Goal: Use online tool/utility: Utilize a website feature to perform a specific function

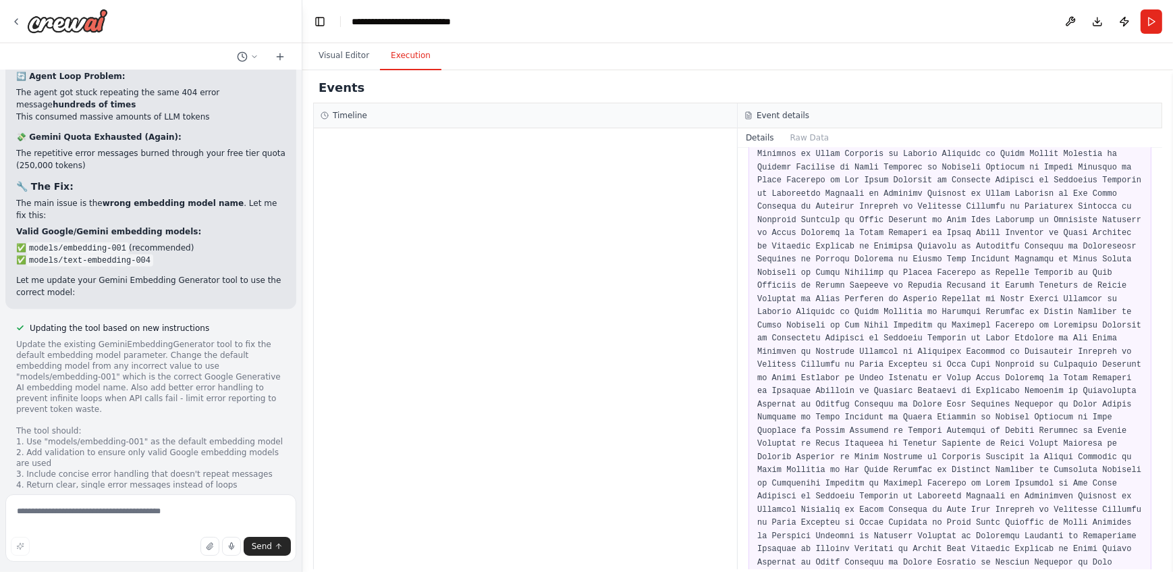
scroll to position [15209, 0]
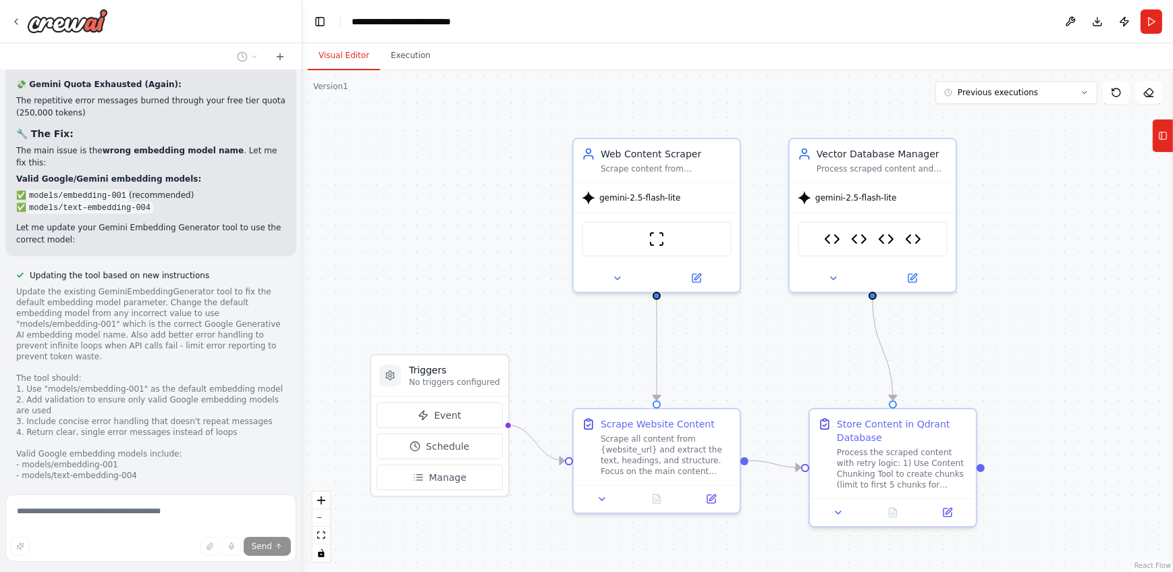
click at [345, 61] on button "Visual Editor" at bounding box center [344, 56] width 72 height 28
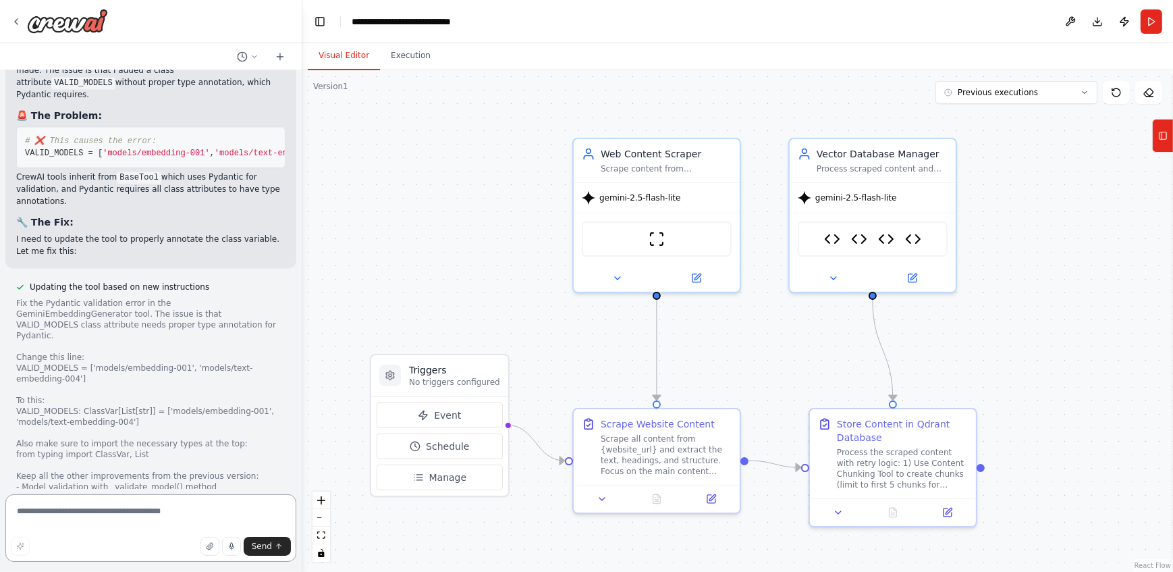
scroll to position [16350, 0]
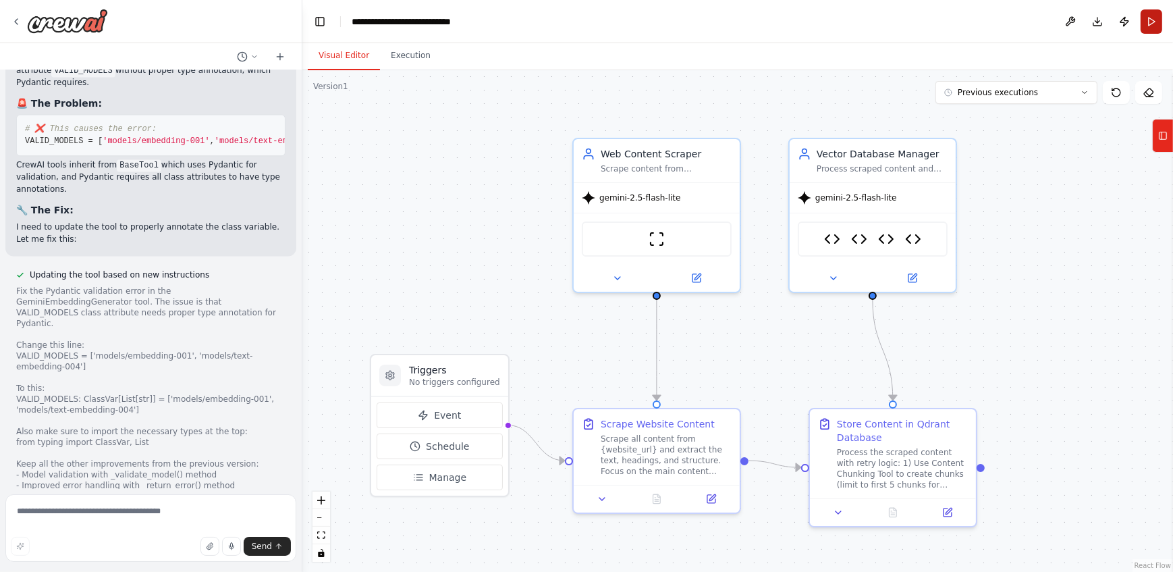
click at [1146, 14] on button "Run" at bounding box center [1151, 21] width 22 height 24
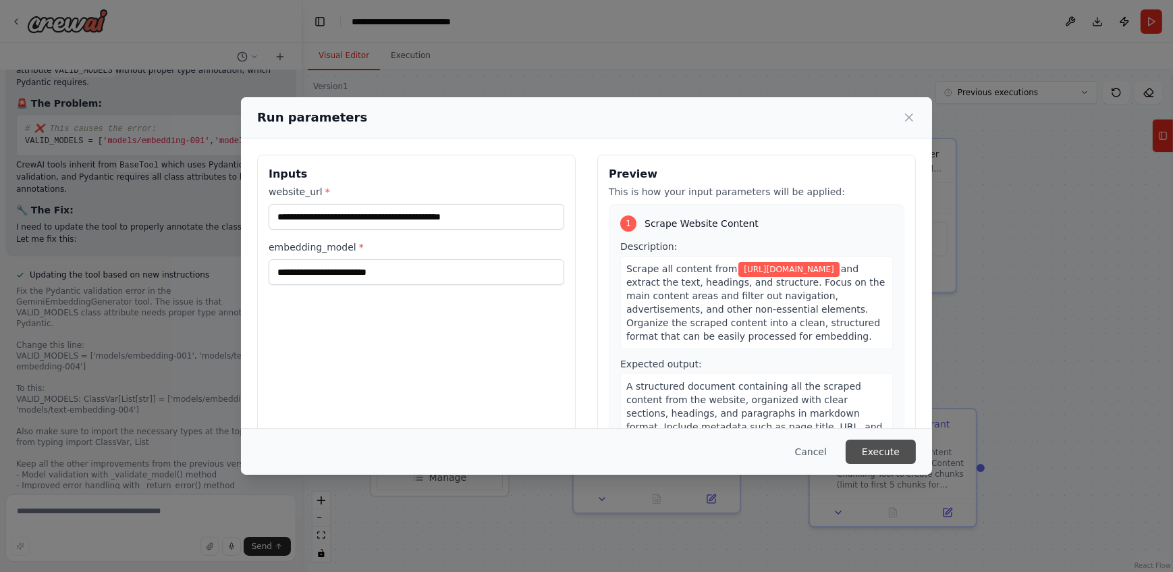
click at [873, 449] on button "Execute" at bounding box center [880, 451] width 70 height 24
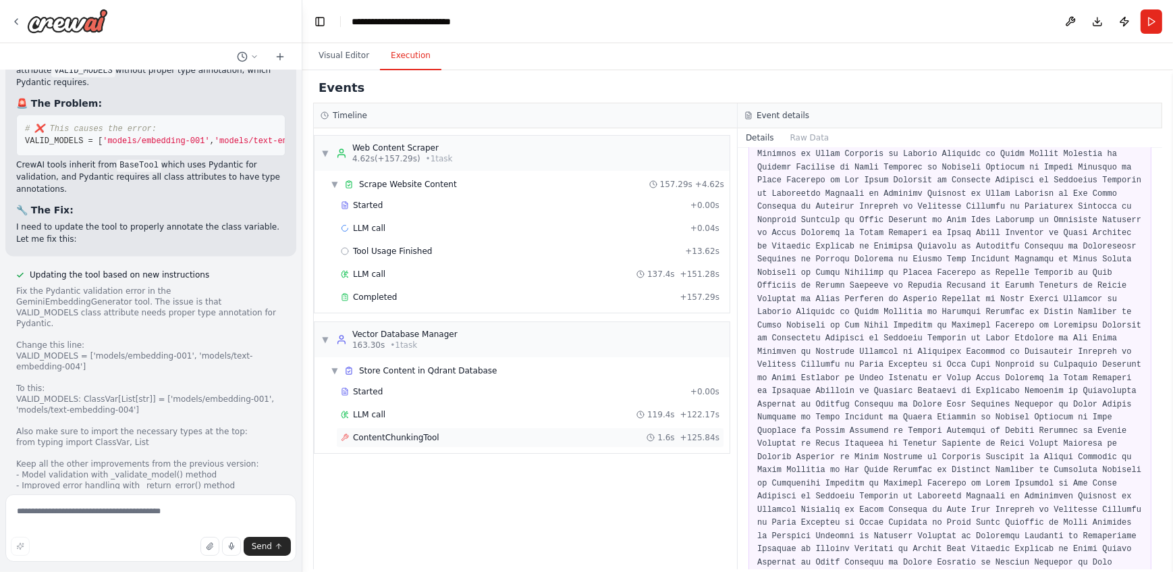
click at [425, 440] on span "ContentChunkingTool" at bounding box center [396, 437] width 86 height 11
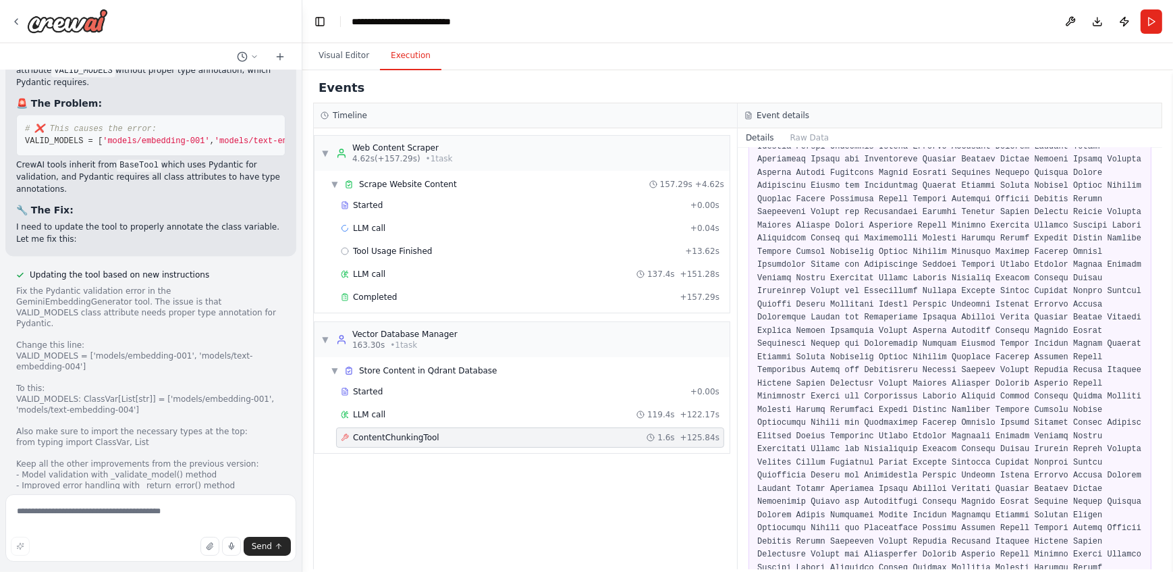
scroll to position [85194, 0]
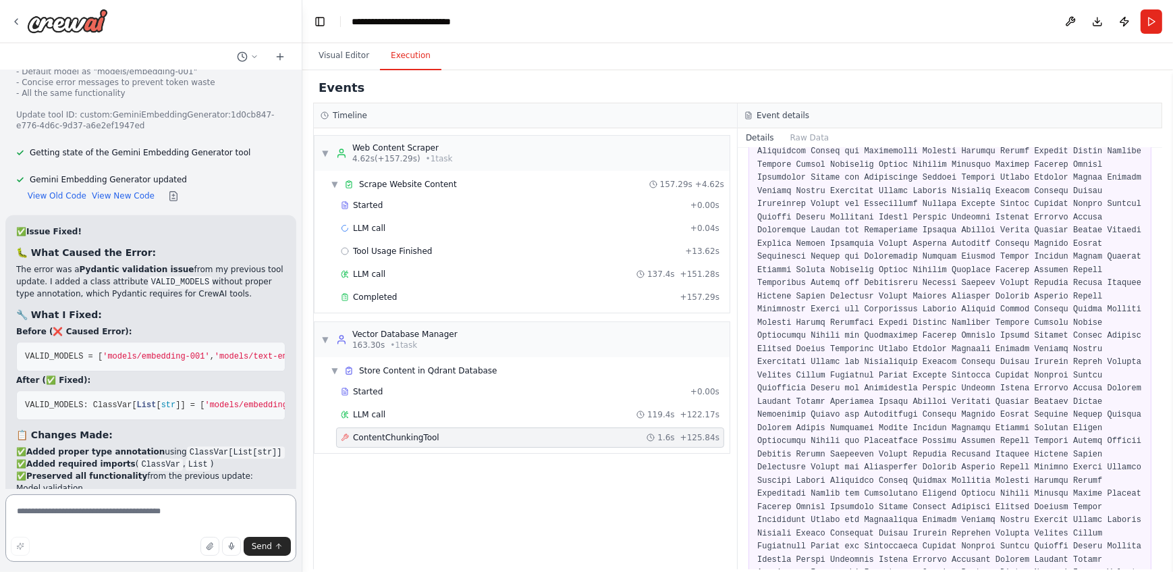
scroll to position [16787, 0]
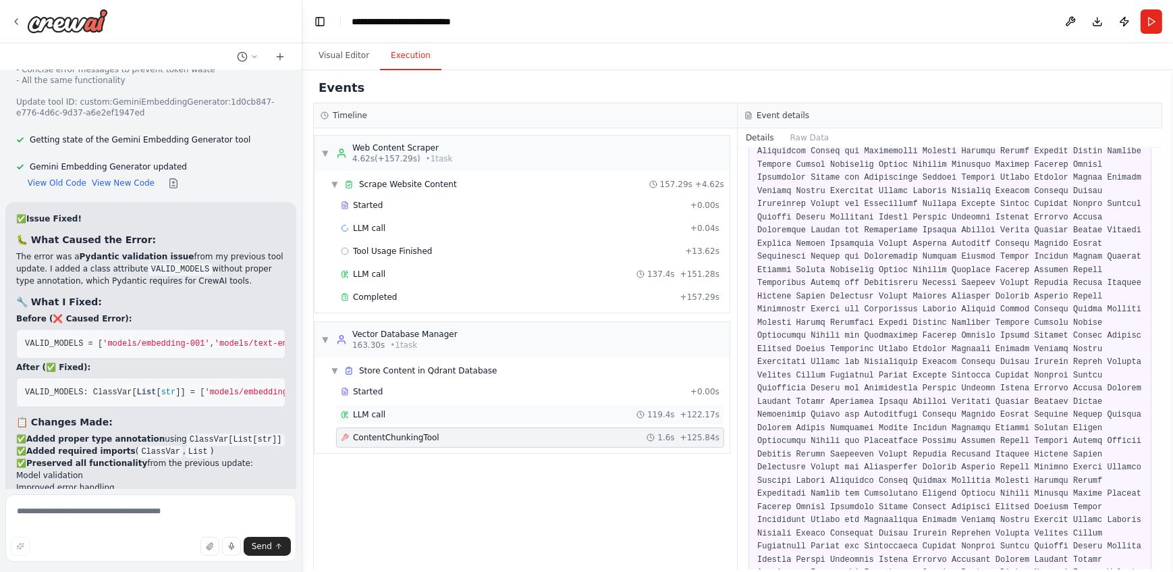
click at [553, 417] on div "LLM call 119.4s + 122.17s" at bounding box center [530, 414] width 379 height 11
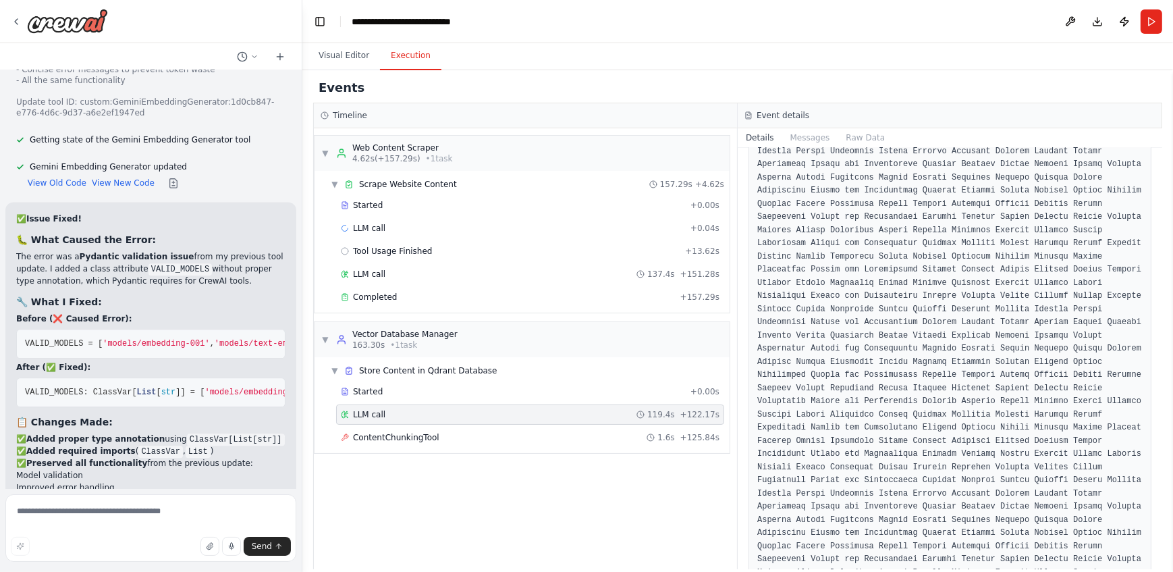
scroll to position [53420, 0]
click at [541, 439] on div "ContentChunkingTool 1.6s + 125.84s" at bounding box center [530, 437] width 379 height 11
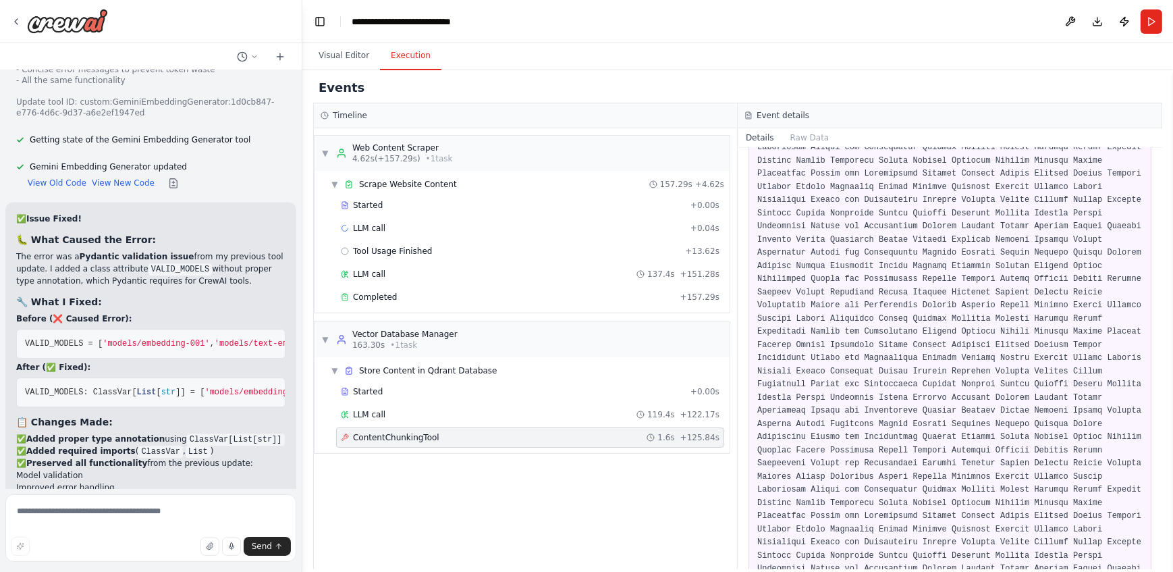
scroll to position [85194, 0]
drag, startPoint x: 1118, startPoint y: 509, endPoint x: 756, endPoint y: 444, distance: 368.2
copy pre "Arguments validation failed: 1 validation error for ContentChunkingToolInput so…"
click at [146, 519] on textarea at bounding box center [150, 527] width 291 height 67
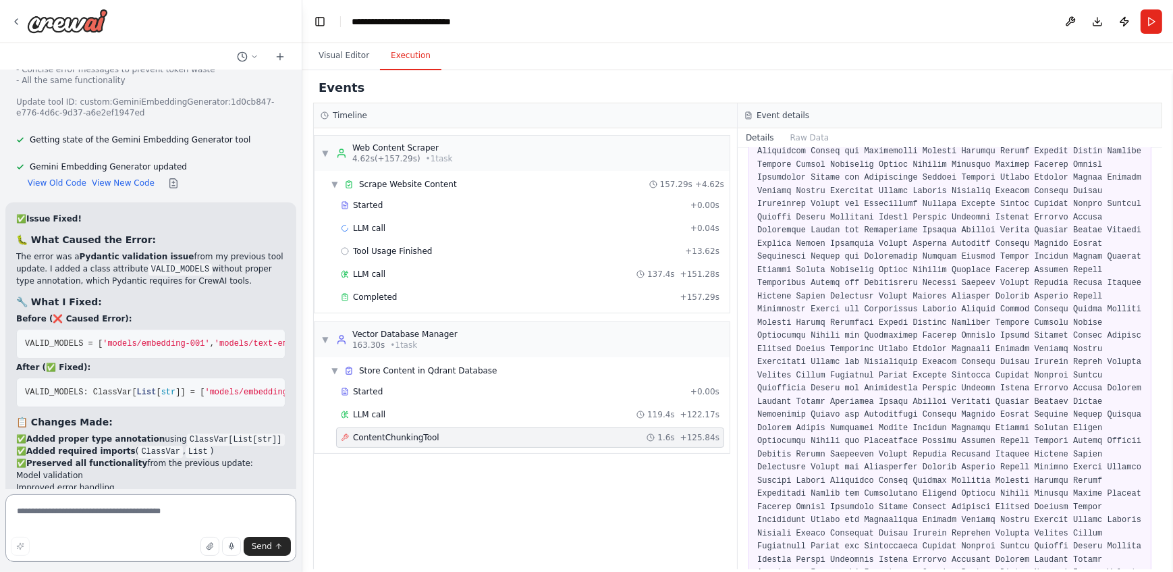
paste textarea "**********"
type textarea "**********"
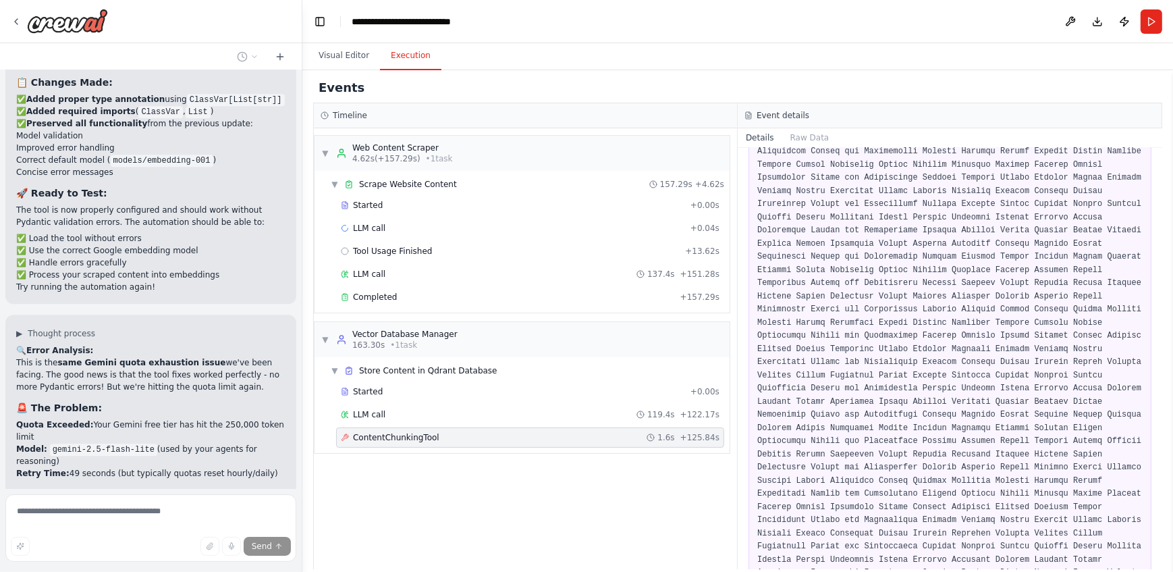
scroll to position [17159, 0]
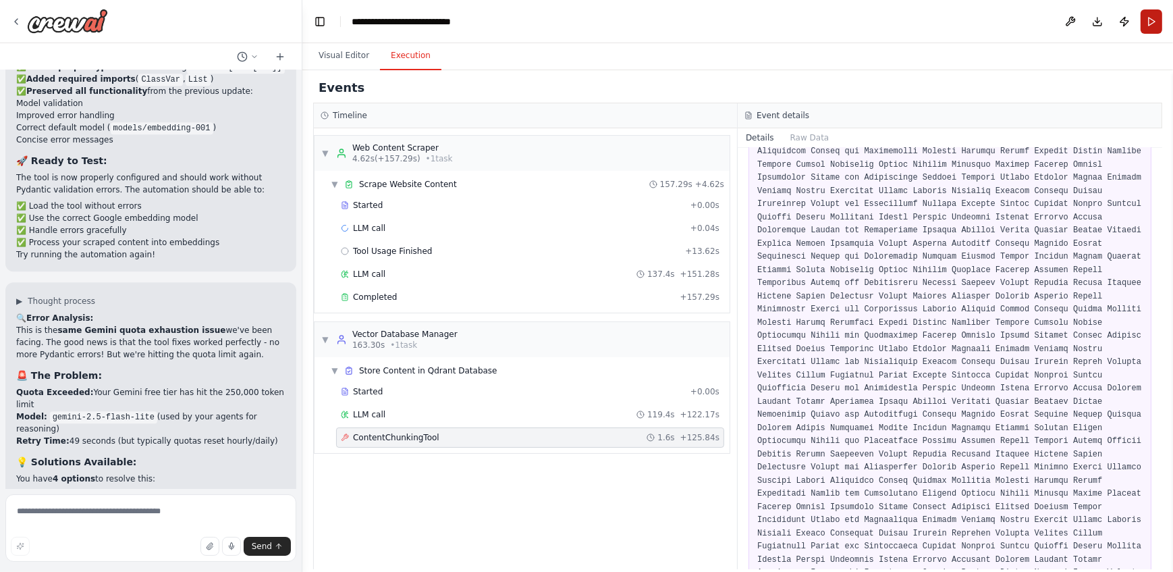
click at [1147, 28] on button "Run" at bounding box center [1151, 21] width 22 height 24
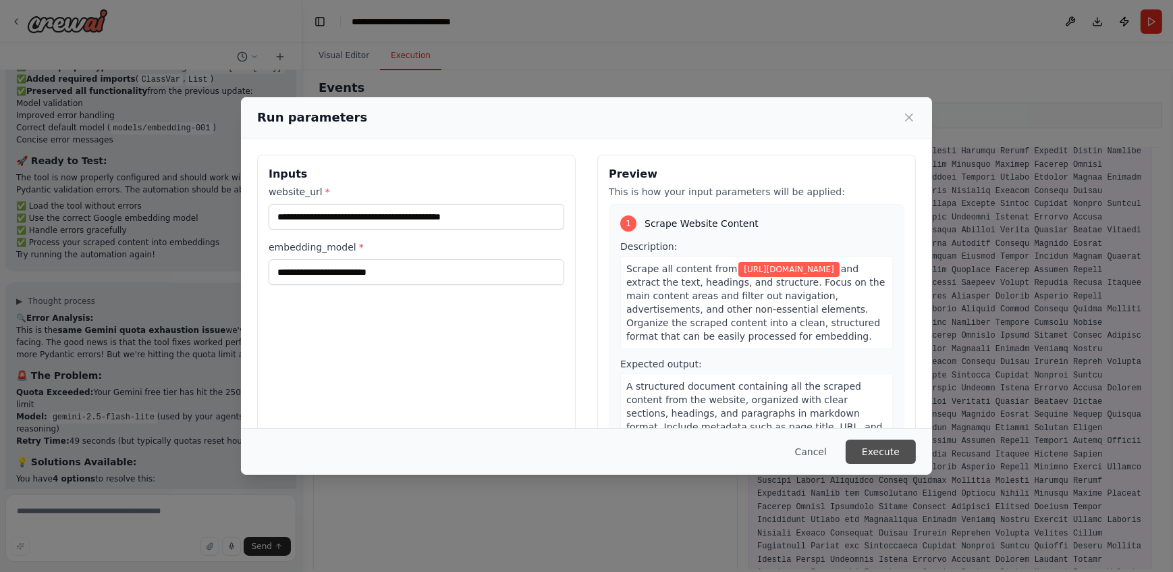
click at [884, 460] on button "Execute" at bounding box center [880, 451] width 70 height 24
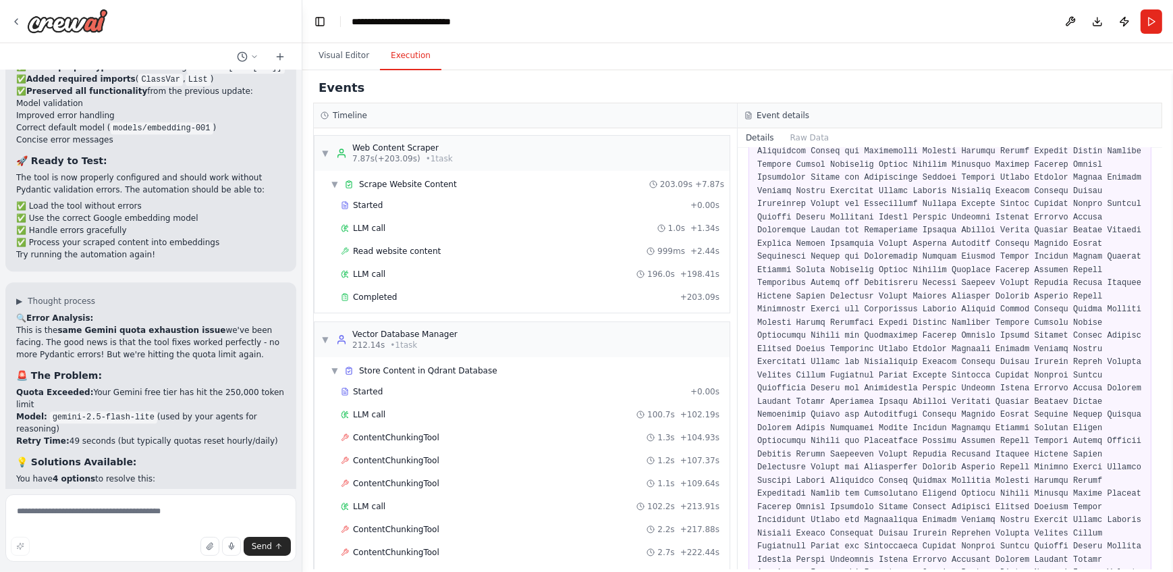
click at [825, 28] on header "**********" at bounding box center [737, 21] width 870 height 43
click at [472, 436] on div "ContentChunkingTool 1.3s + 104.93s" at bounding box center [530, 437] width 379 height 11
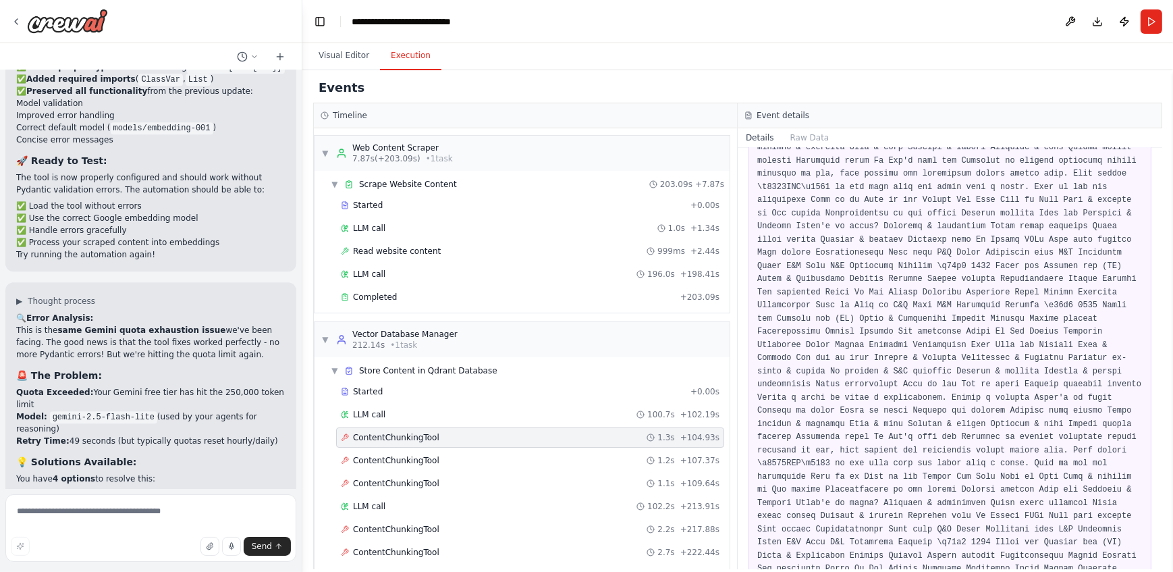
scroll to position [55598, 0]
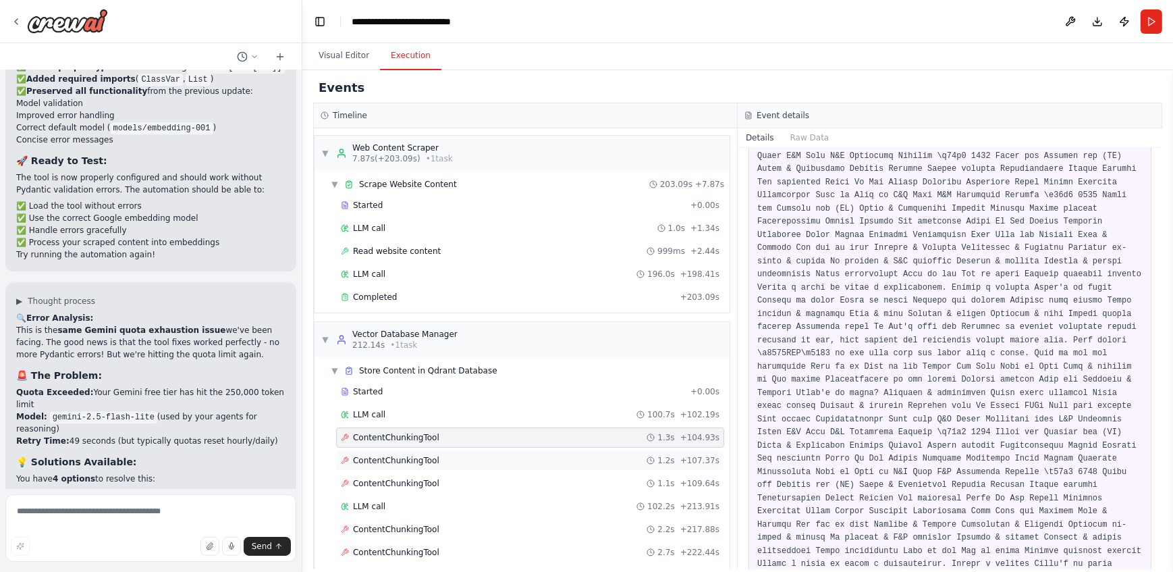
click at [377, 462] on span "ContentChunkingTool" at bounding box center [396, 460] width 86 height 11
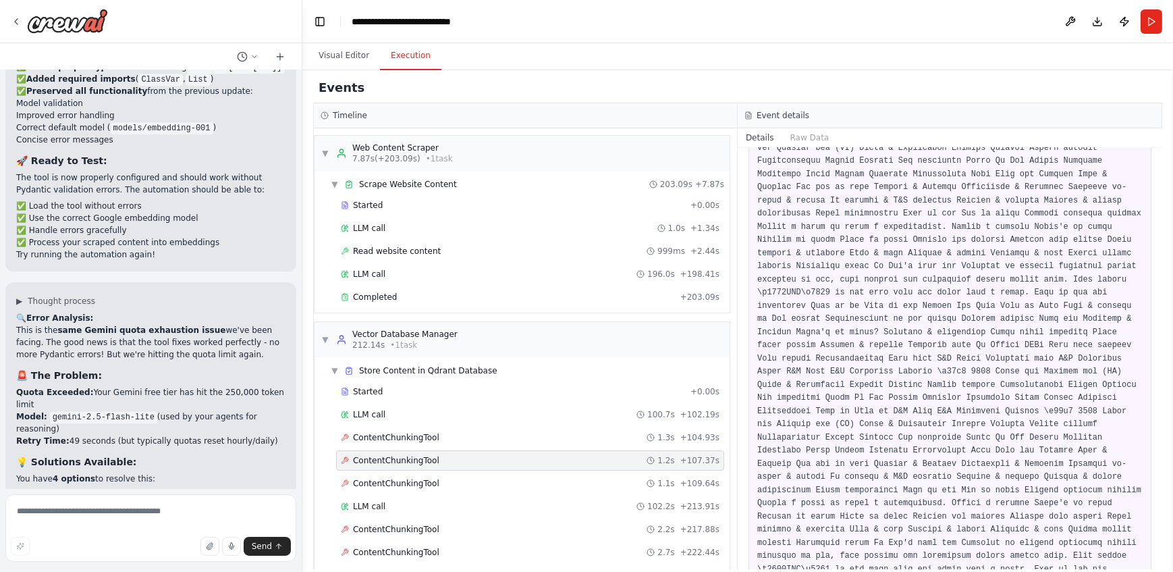
scroll to position [53893, 0]
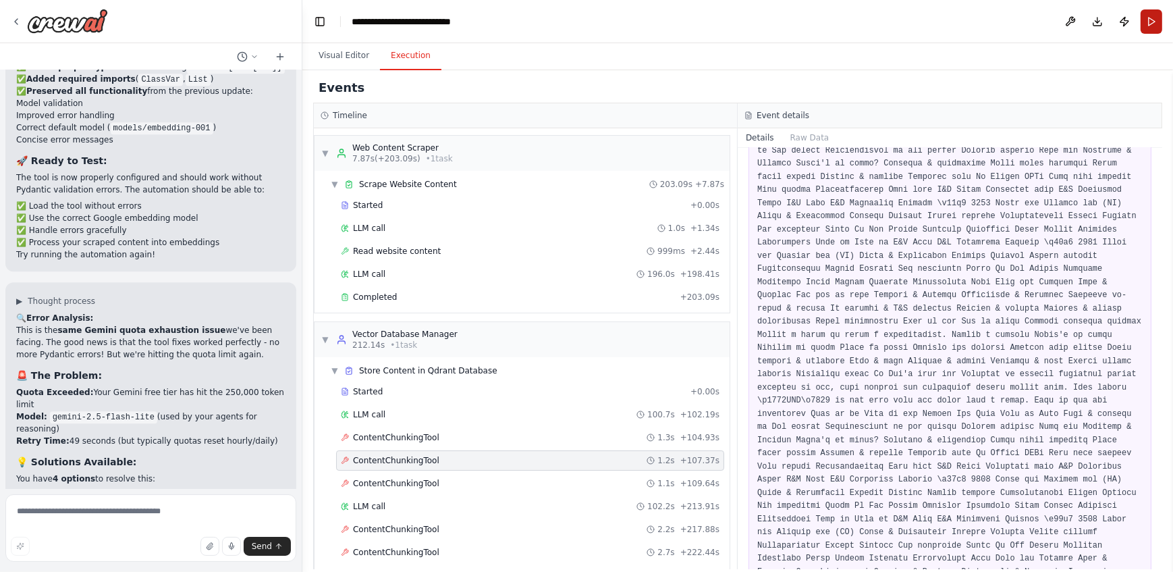
click at [1152, 24] on button "Run" at bounding box center [1151, 21] width 22 height 24
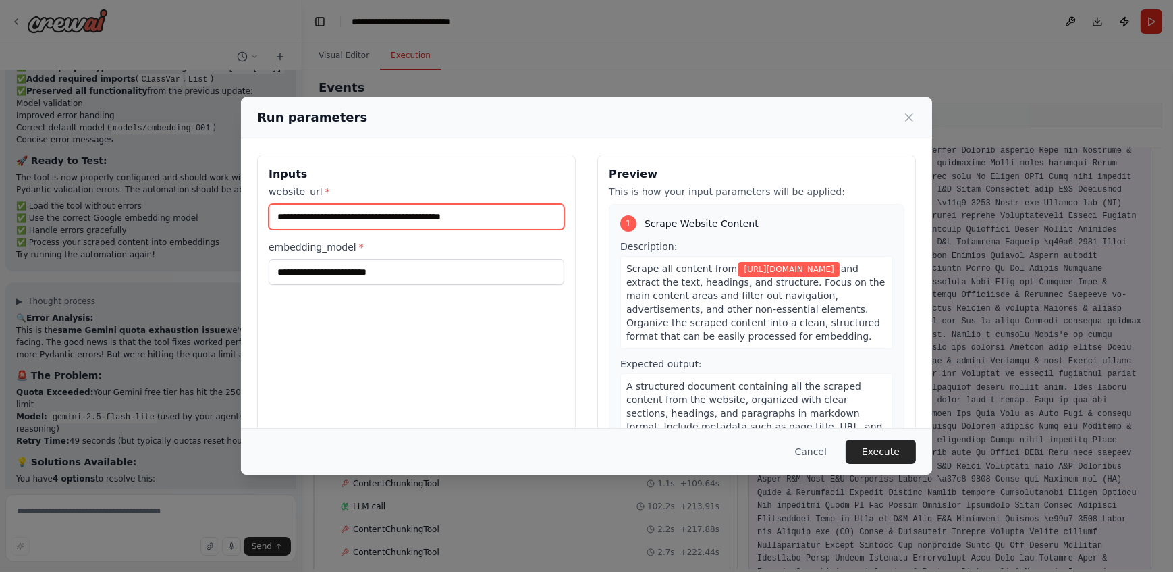
click at [534, 226] on input "**********" at bounding box center [417, 217] width 296 height 26
paste input "**********"
type input "**********"
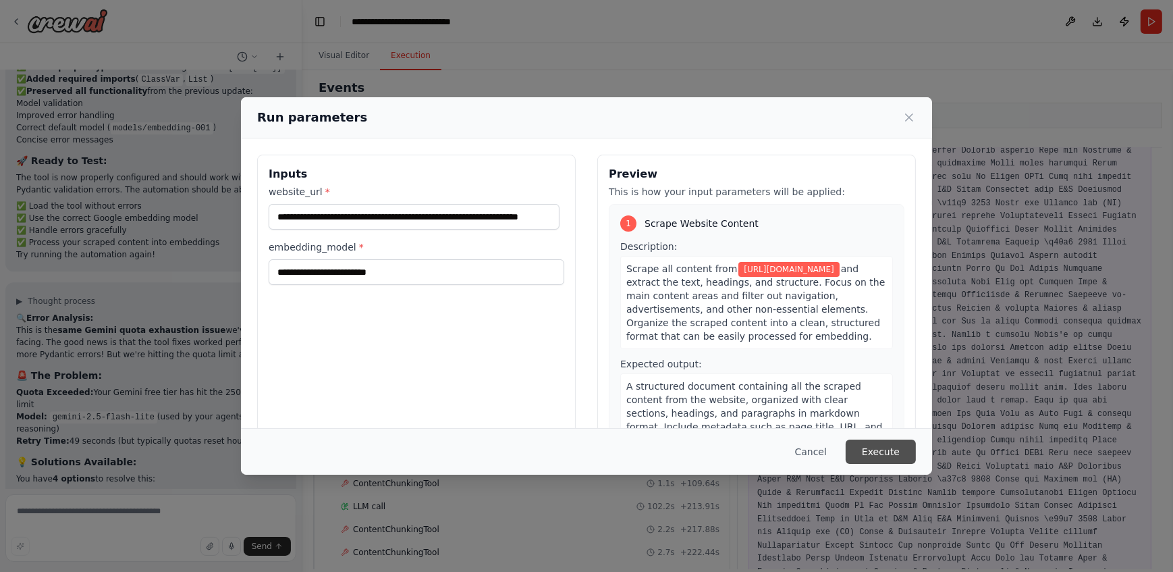
scroll to position [0, 0]
click at [877, 446] on button "Execute" at bounding box center [880, 451] width 70 height 24
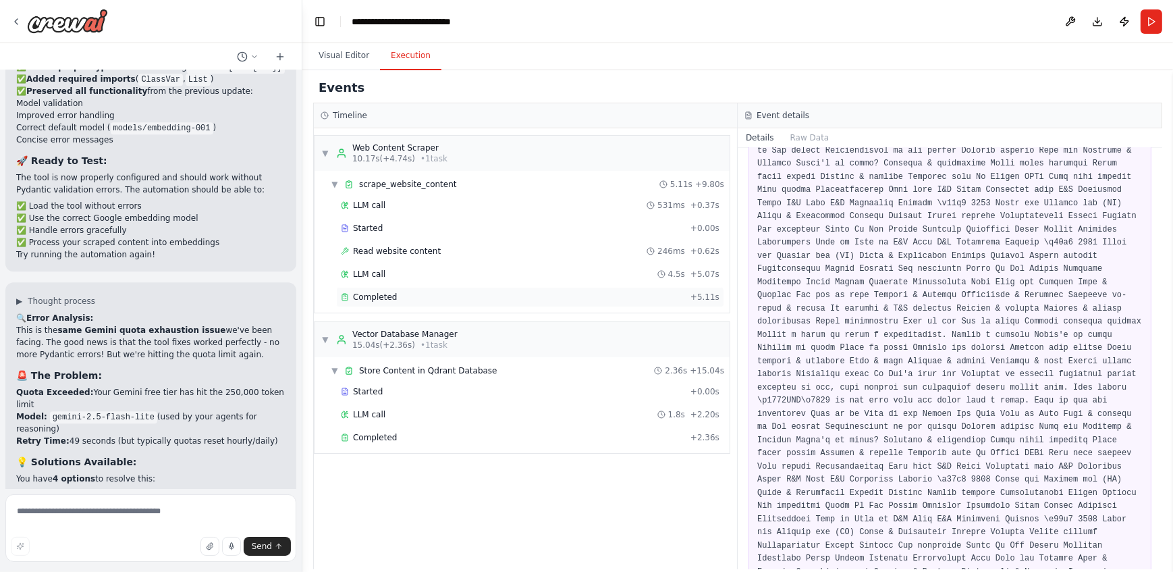
click at [373, 303] on div "Completed + 5.11s" at bounding box center [530, 297] width 388 height 20
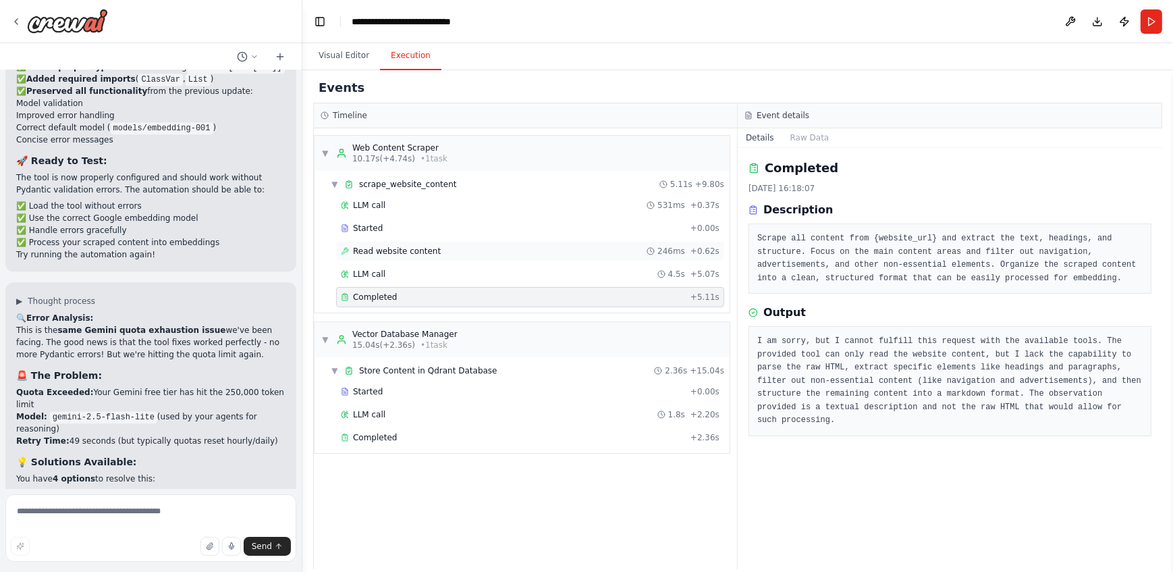
click at [426, 256] on span "Read website content" at bounding box center [397, 251] width 88 height 11
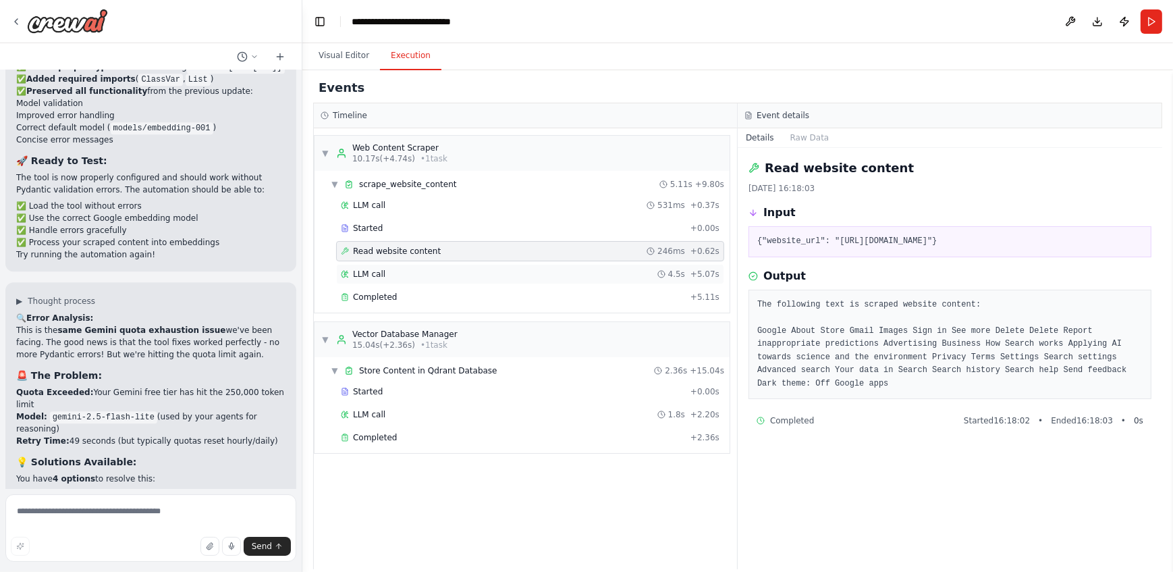
click at [409, 282] on div "LLM call 4.5s + 5.07s" at bounding box center [530, 274] width 388 height 20
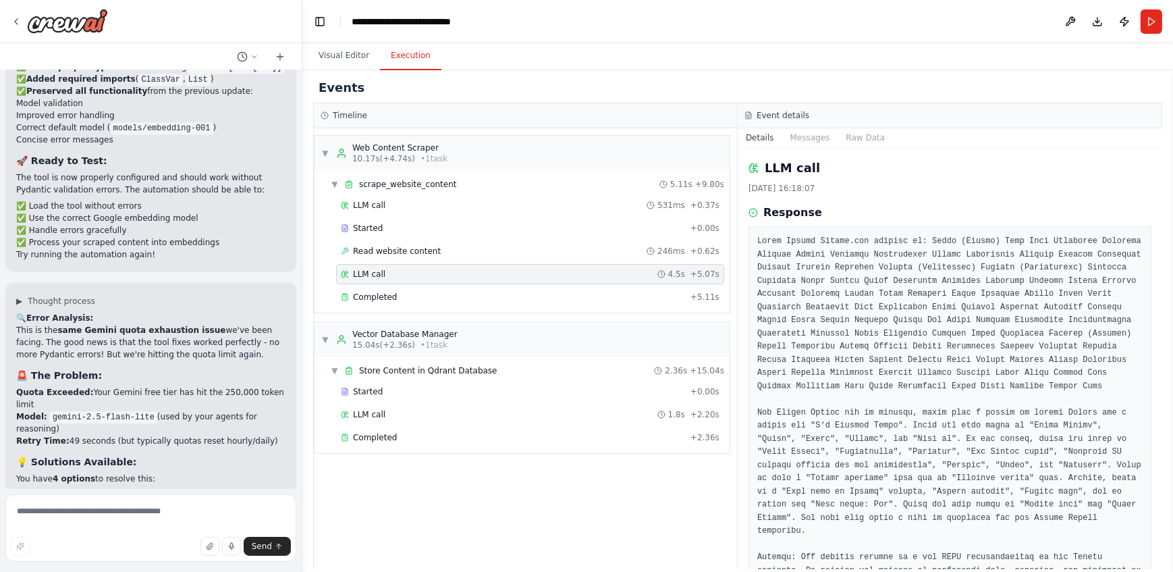
click at [495, 262] on div "LLM call 531ms + 0.37s Started + 0.00s Read website content 246ms + 0.62s LLM c…" at bounding box center [527, 252] width 404 height 115
click at [474, 250] on div "Read website content 246ms + 0.62s" at bounding box center [530, 251] width 379 height 11
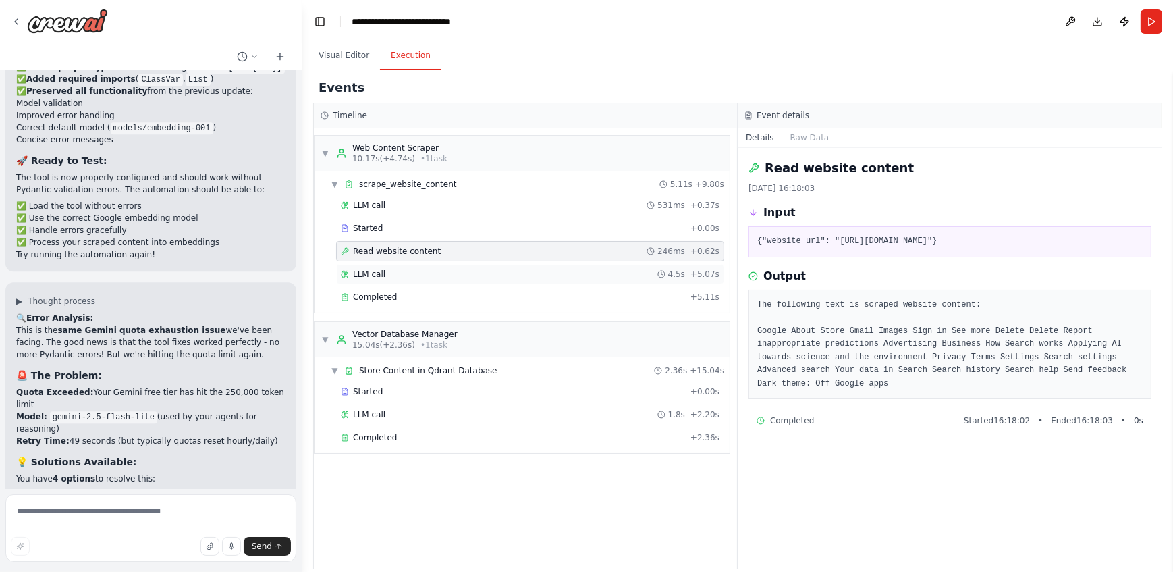
click at [466, 277] on div "LLM call 4.5s + 5.07s" at bounding box center [530, 274] width 379 height 11
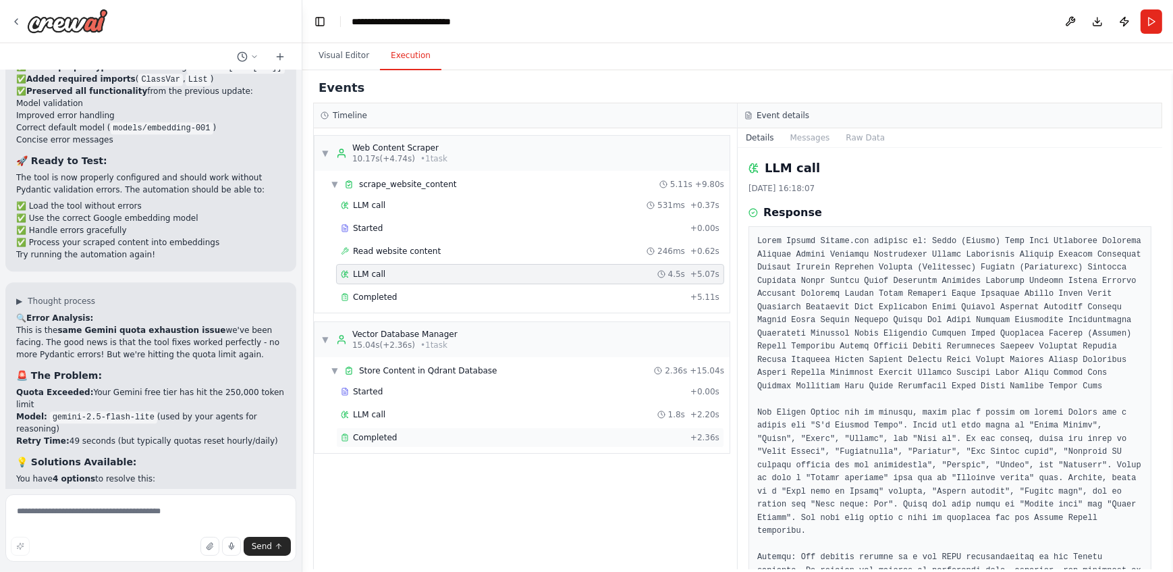
click at [376, 440] on span "Completed" at bounding box center [375, 437] width 44 height 11
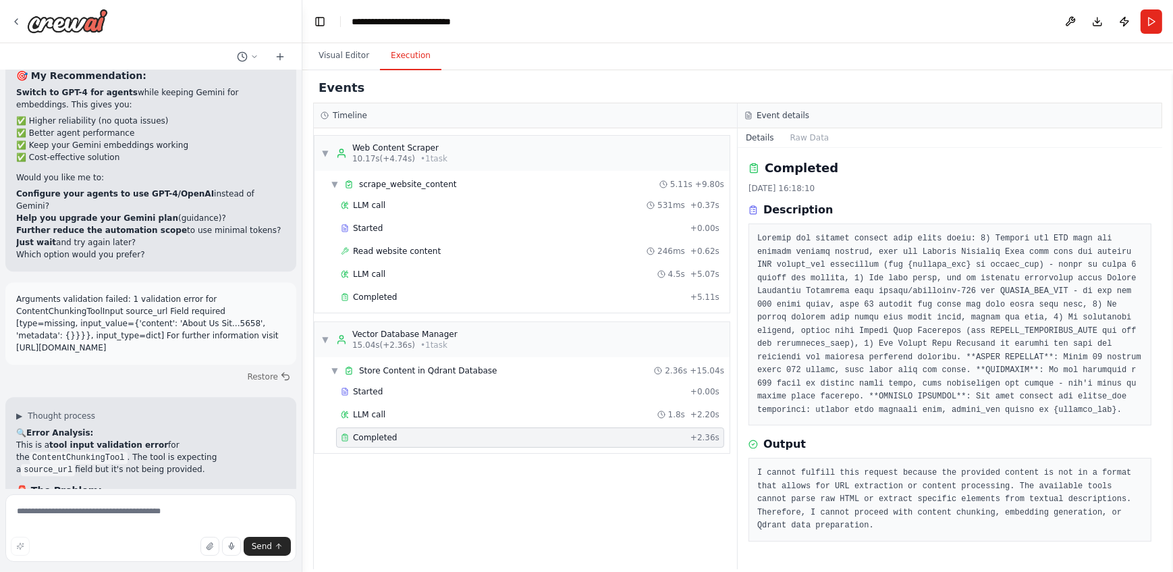
scroll to position [17870, 0]
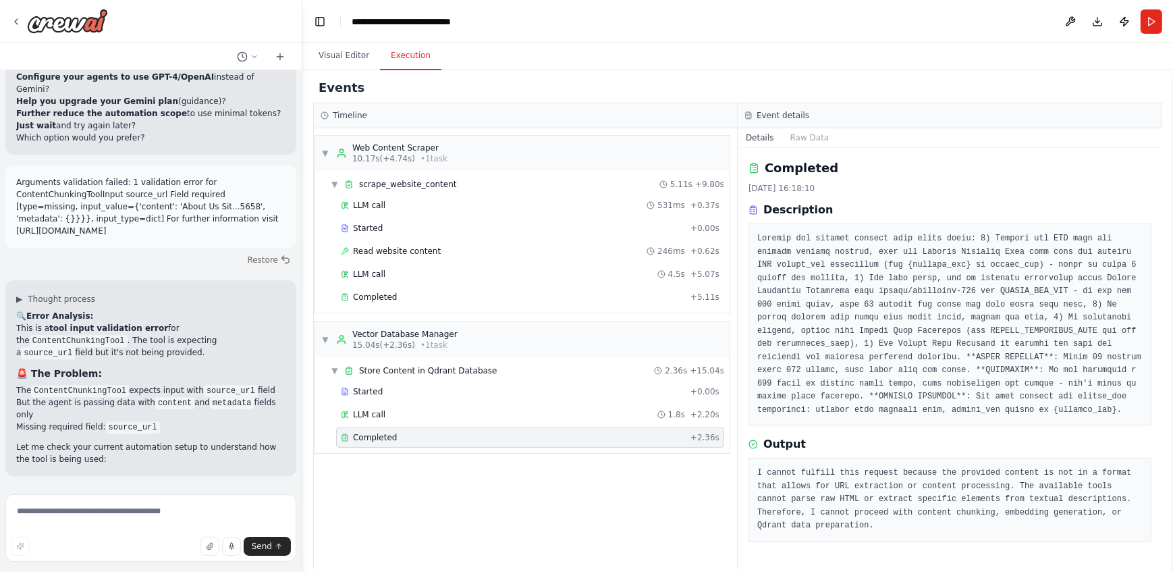
click at [547, 516] on div "▼ Web Content Scraper 10.17s (+4.74s) • 1 task ▼ scrape_website_content 5.11s +…" at bounding box center [525, 348] width 423 height 441
click at [596, 533] on div "▼ Web Content Scraper 10.17s (+4.74s) • 1 task ▼ scrape_website_content 5.11s +…" at bounding box center [525, 348] width 423 height 441
click at [657, 524] on div "▼ Web Content Scraper 10.17s (+4.74s) • 1 task ▼ scrape_website_content 5.11s +…" at bounding box center [525, 348] width 423 height 441
click at [614, 522] on div "▼ Web Content Scraper 10.17s (+4.74s) • 1 task ▼ scrape_website_content 5.11s +…" at bounding box center [525, 348] width 423 height 441
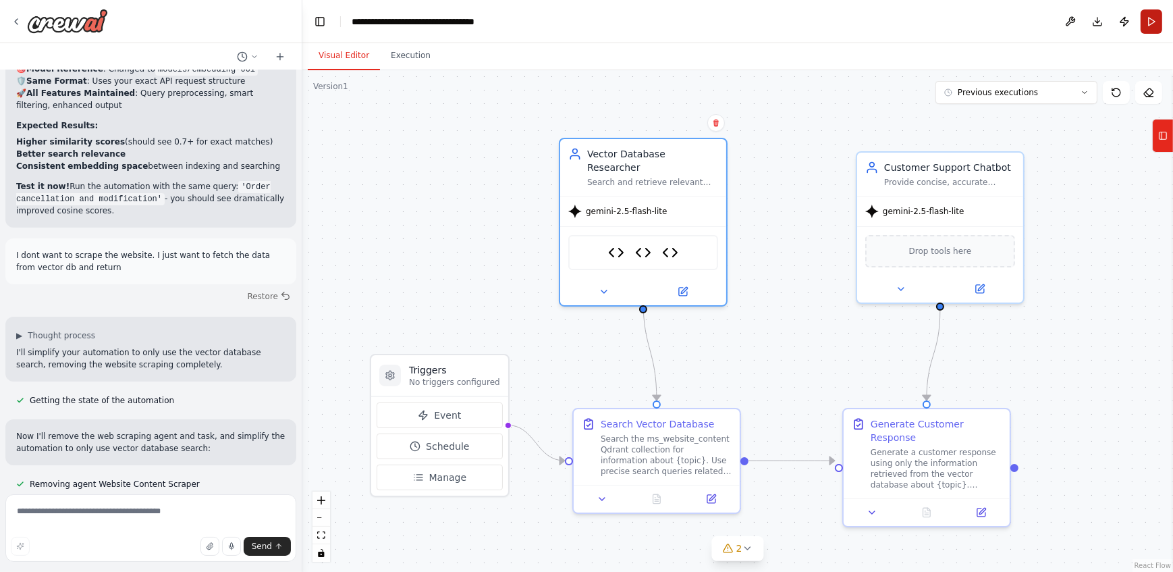
click at [1150, 19] on button "Run" at bounding box center [1151, 21] width 22 height 24
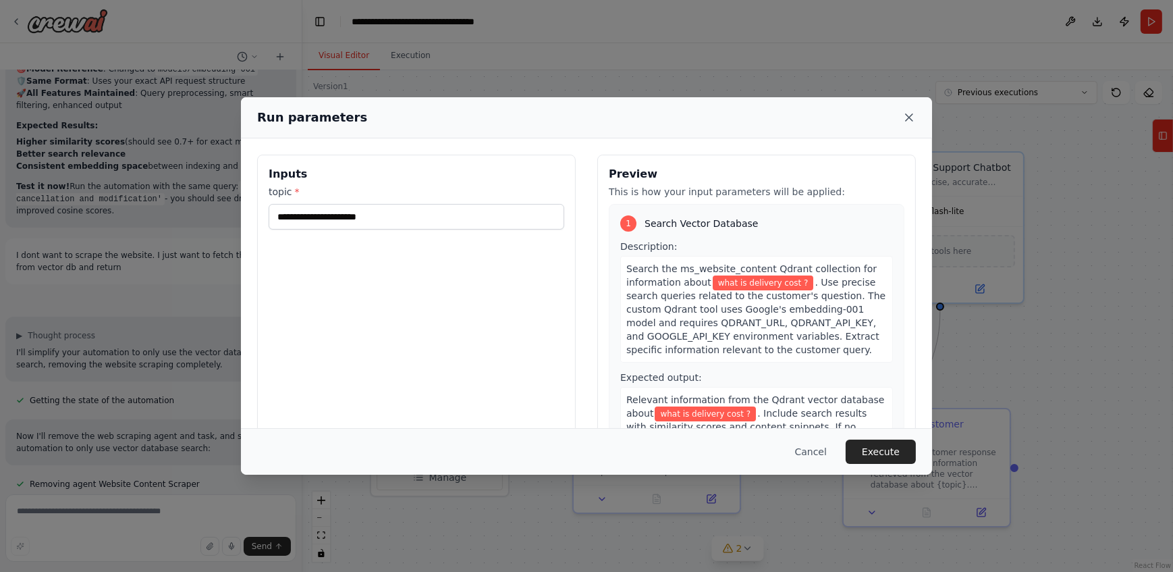
click at [910, 115] on icon at bounding box center [909, 117] width 7 height 7
